Goal: Task Accomplishment & Management: Manage account settings

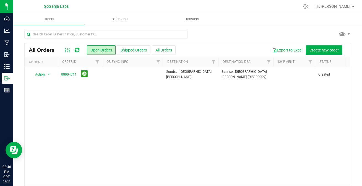
click at [75, 47] on icon at bounding box center [77, 50] width 5 height 6
click at [133, 51] on button "Shipped Orders" at bounding box center [133, 49] width 33 height 9
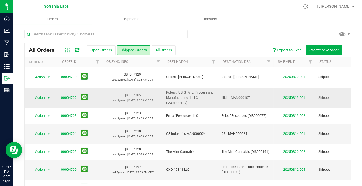
click at [43, 94] on span "Action" at bounding box center [37, 98] width 15 height 8
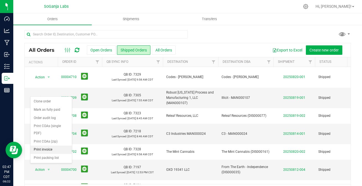
click at [46, 146] on li "Print invoice" at bounding box center [51, 150] width 42 height 8
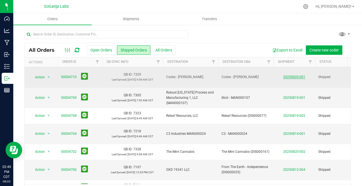
click at [291, 75] on link "20250820-001" at bounding box center [294, 77] width 22 height 4
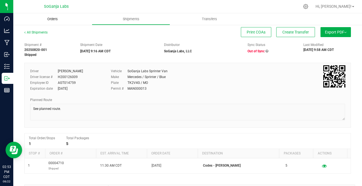
click at [54, 17] on span "Orders" at bounding box center [52, 19] width 25 height 5
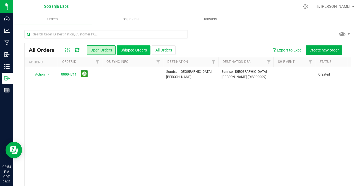
click at [127, 54] on button "Shipped Orders" at bounding box center [133, 49] width 33 height 9
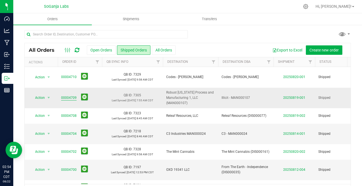
click at [66, 95] on link "00004709" at bounding box center [69, 97] width 16 height 5
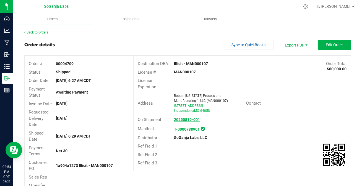
click at [178, 119] on strong "20250819-001" at bounding box center [187, 119] width 26 height 4
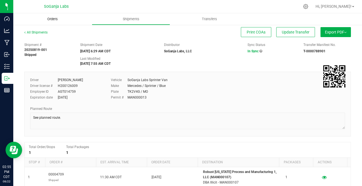
click at [57, 17] on span "Orders" at bounding box center [52, 19] width 25 height 5
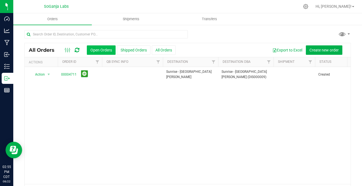
click at [106, 47] on button "Open Orders" at bounding box center [101, 49] width 29 height 9
